Goal: Find specific page/section: Find specific page/section

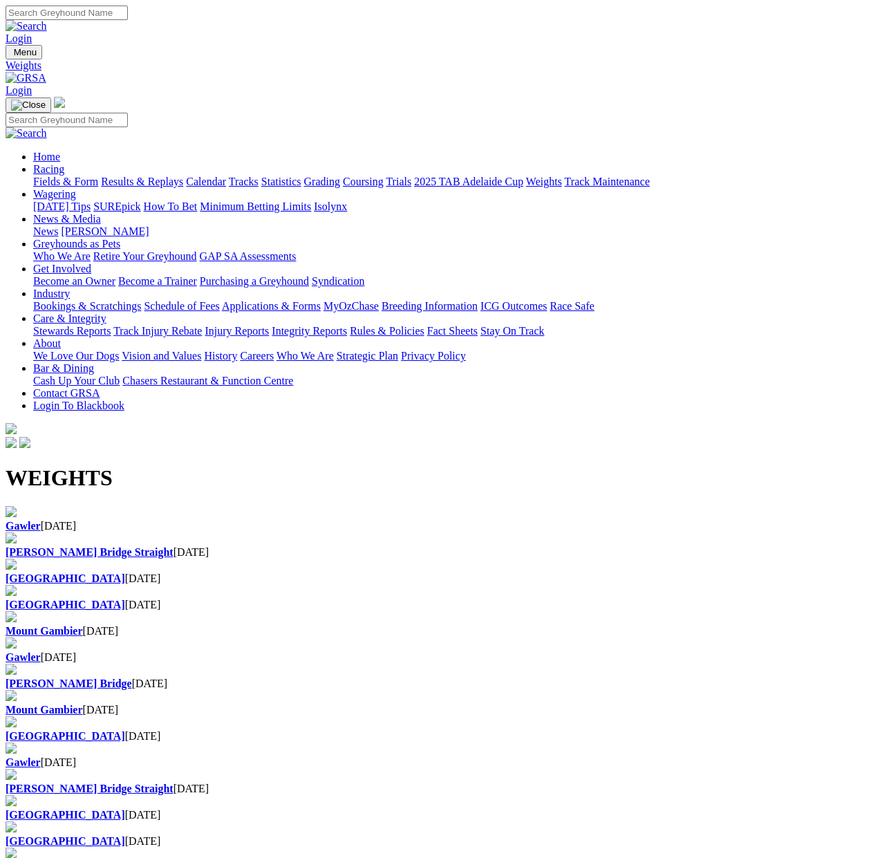
click at [210, 465] on h1 "WEIGHTS" at bounding box center [437, 478] width 862 height 26
click at [48, 176] on link "Fields & Form" at bounding box center [65, 182] width 65 height 12
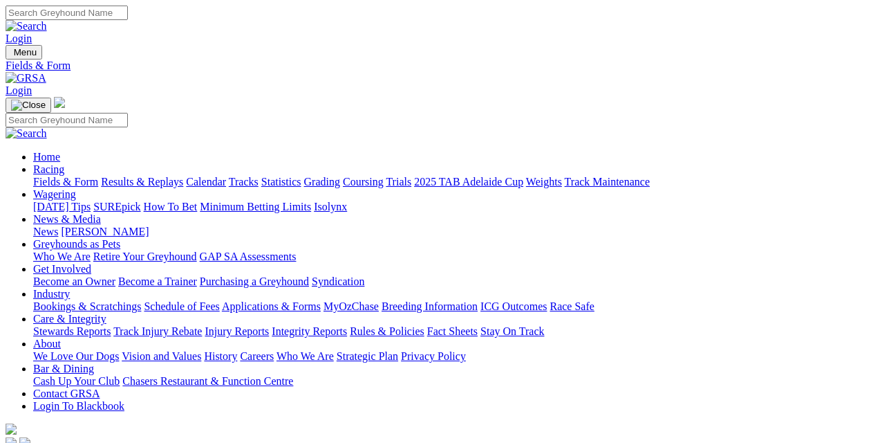
type input "Today, 25 Sep 2025"
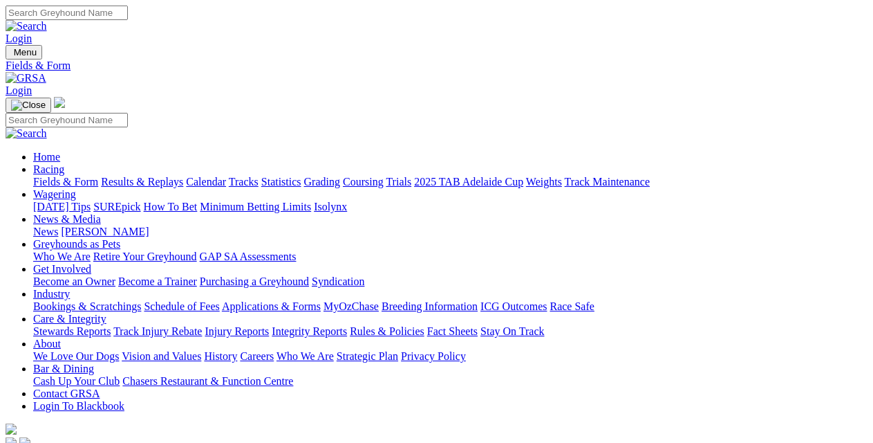
type input "[DATE], [DATE]"
